Goal: Task Accomplishment & Management: Manage account settings

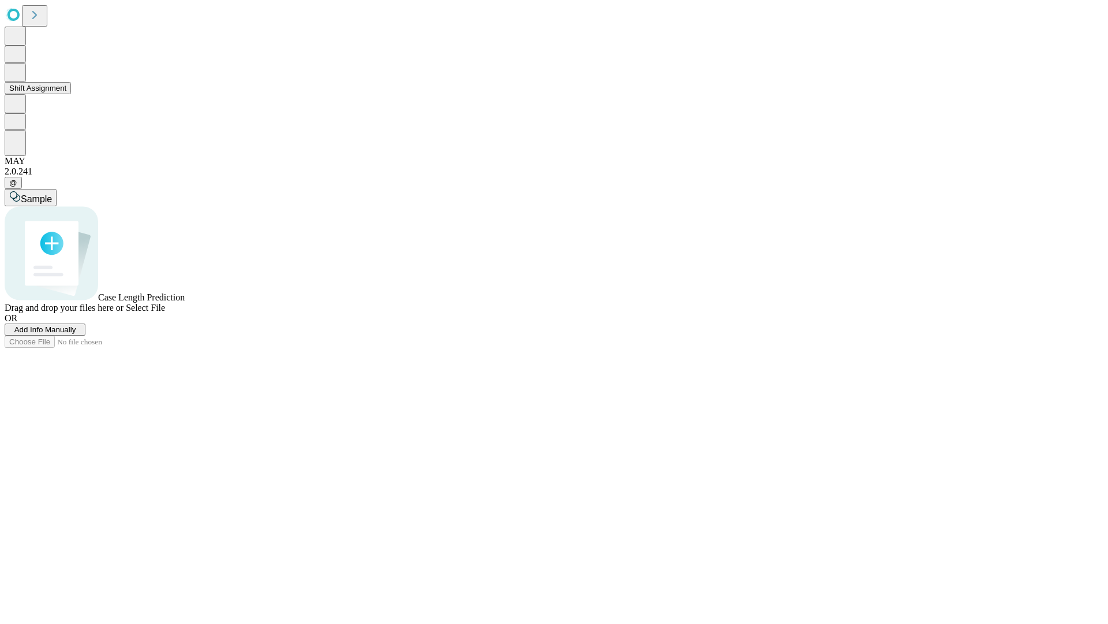
click at [71, 94] on button "Shift Assignment" at bounding box center [38, 88] width 66 height 12
